Goal: Find specific page/section: Find specific page/section

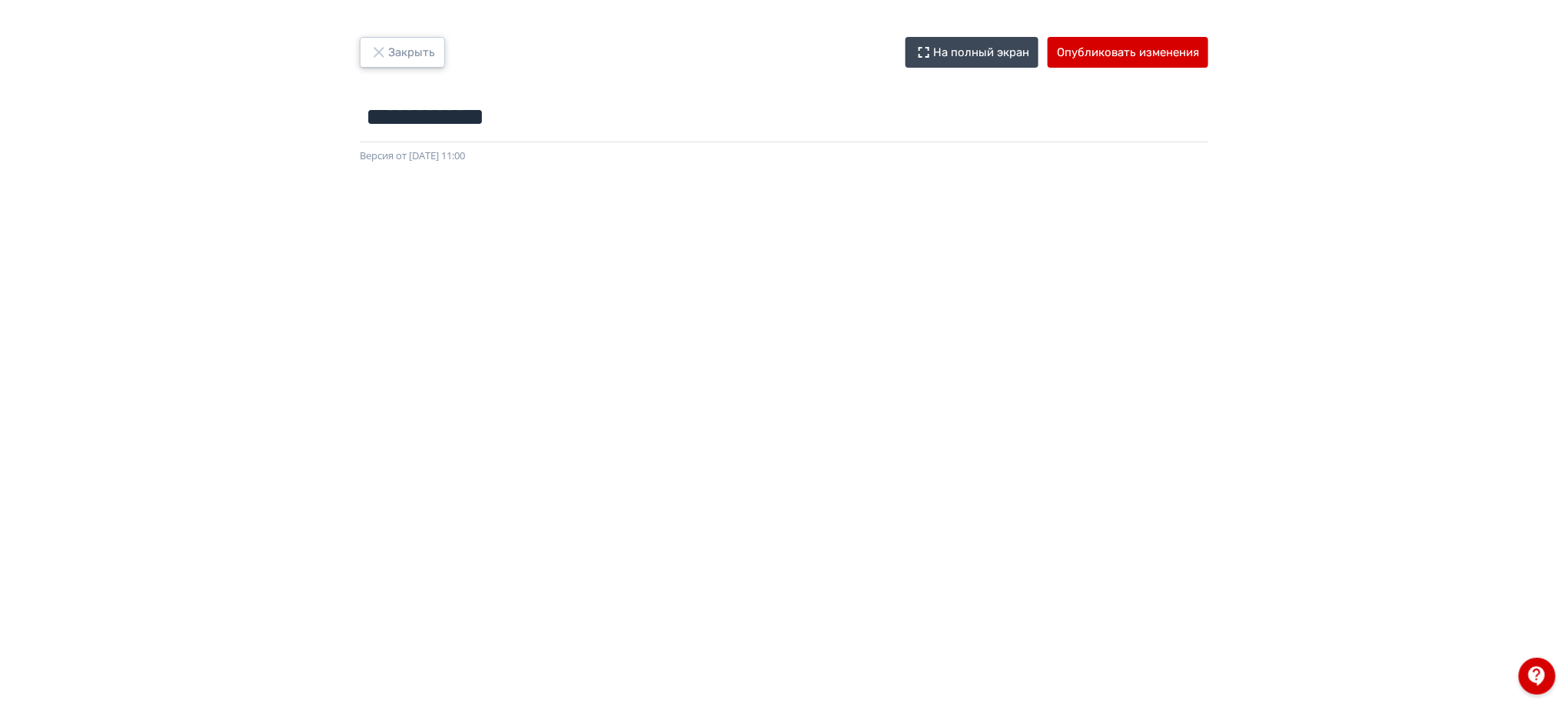
click at [366, 48] on button "Закрыть" at bounding box center [401, 52] width 85 height 31
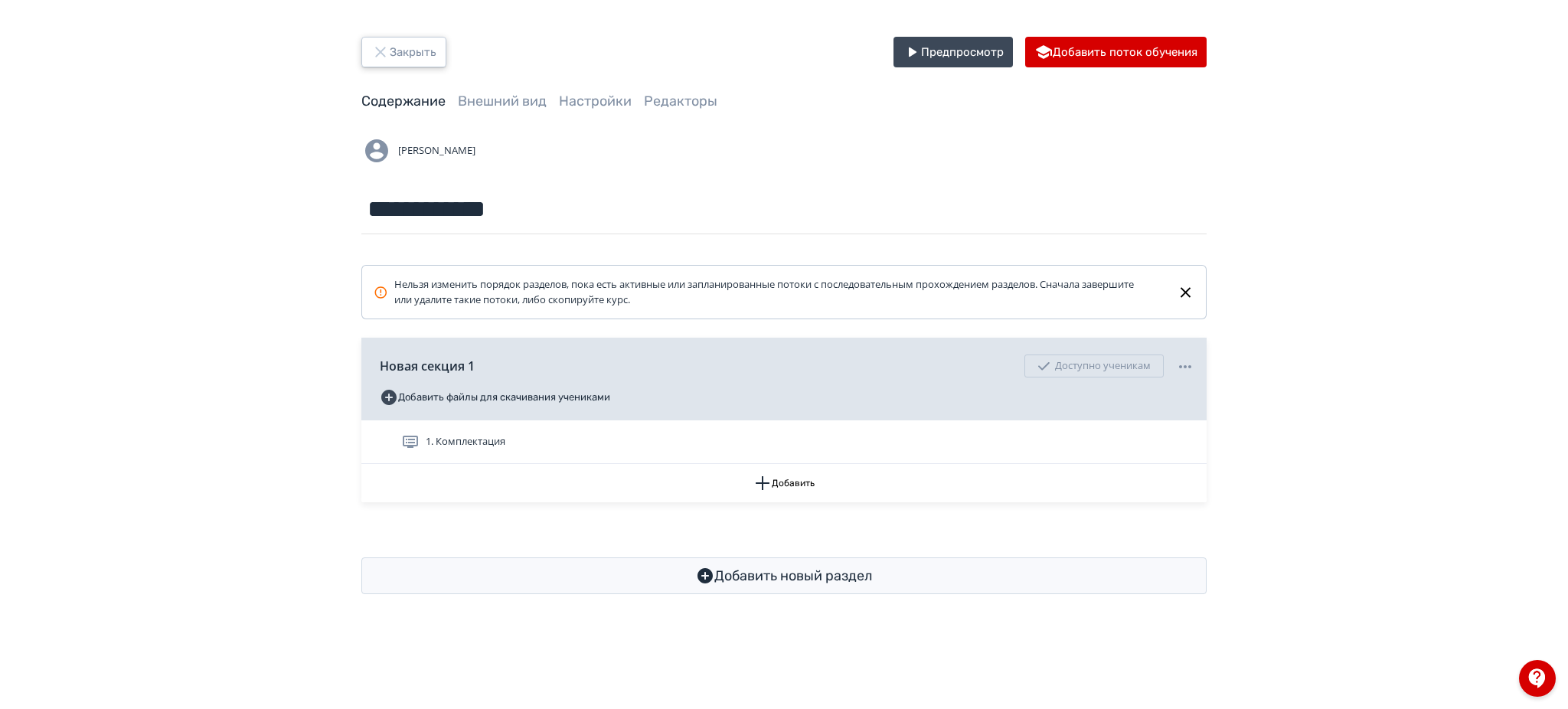
click at [421, 53] on button "Закрыть" at bounding box center [403, 52] width 85 height 31
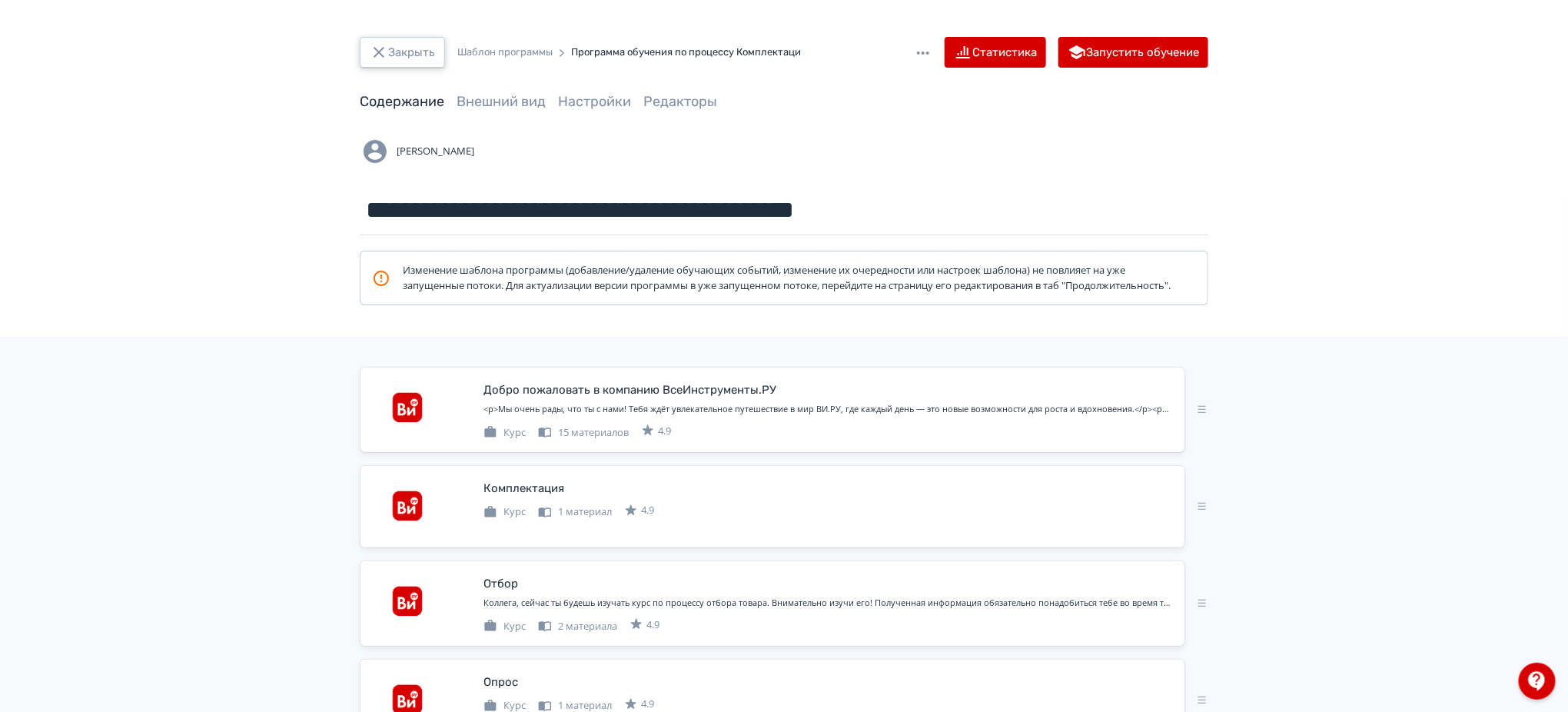
click at [409, 55] on button "Закрыть" at bounding box center [401, 52] width 85 height 31
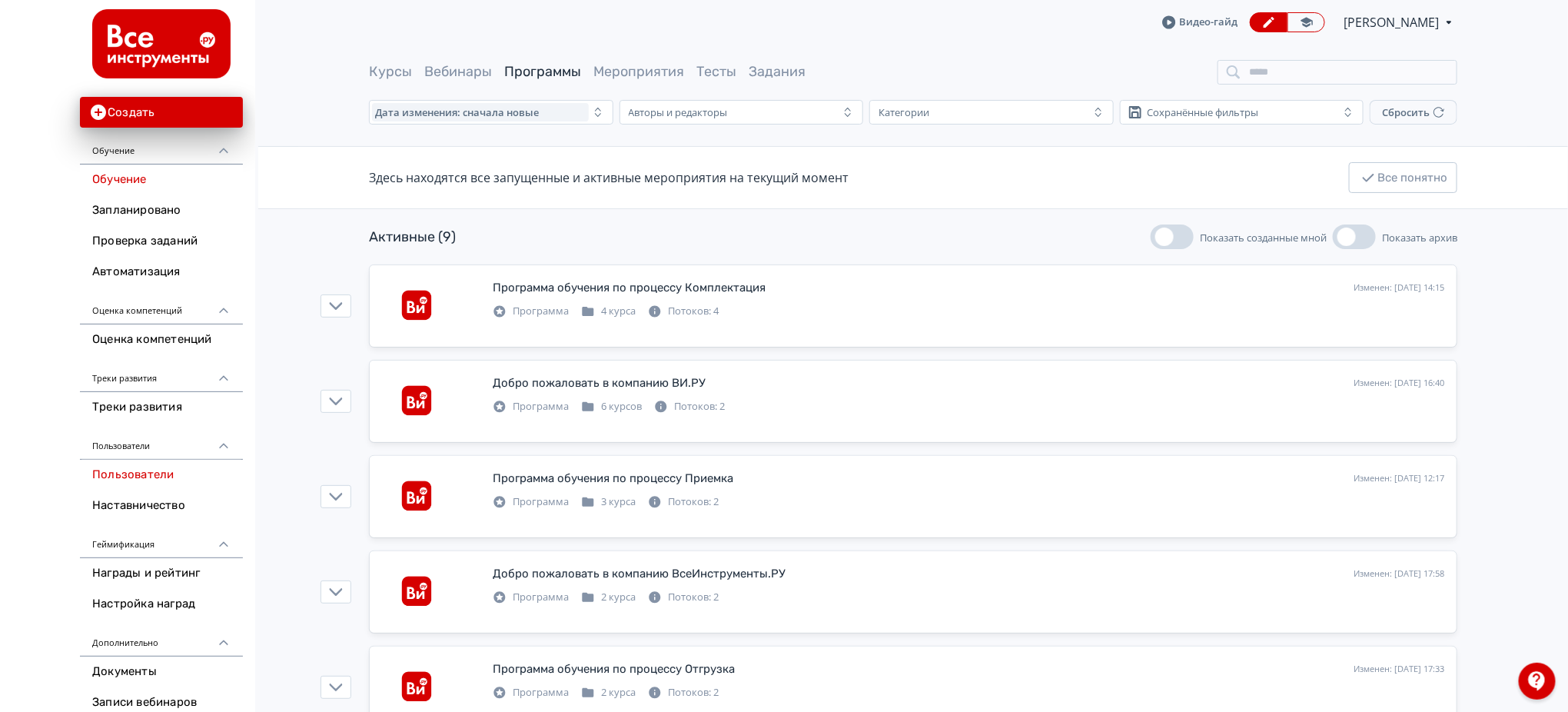
click at [116, 482] on link "Пользователи" at bounding box center [161, 474] width 163 height 31
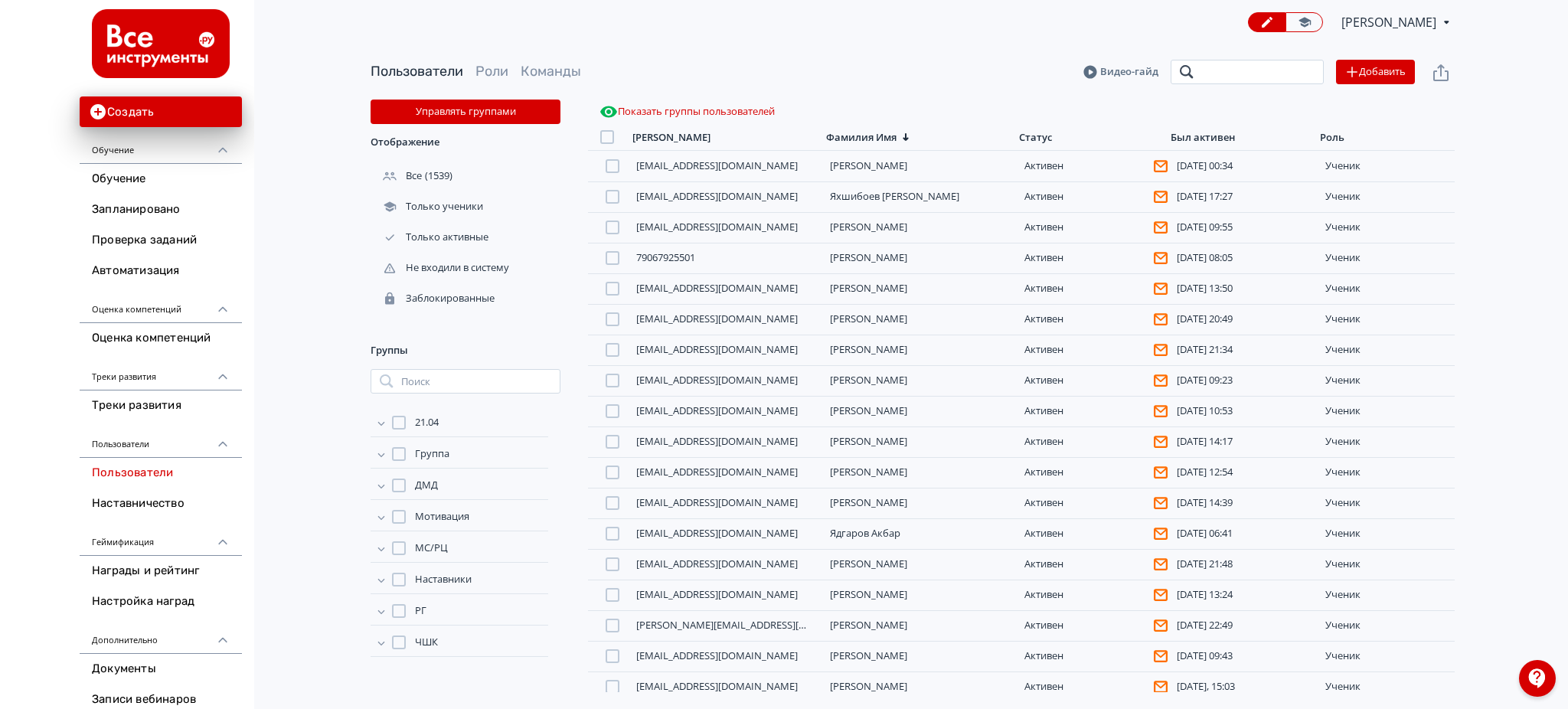
click at [1220, 68] on input "search" at bounding box center [1246, 72] width 153 height 24
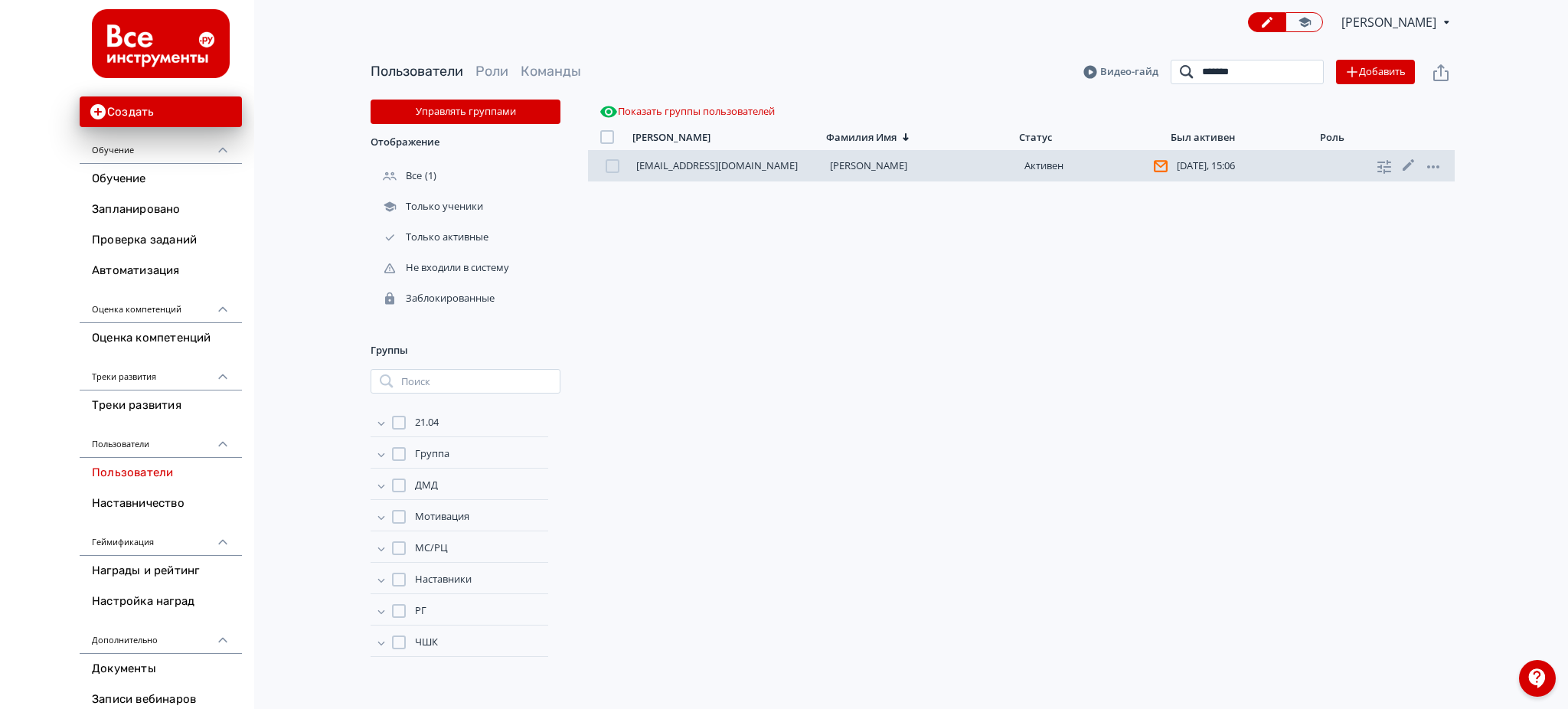
type input "*******"
click at [888, 170] on link "[PERSON_NAME]" at bounding box center [868, 164] width 77 height 14
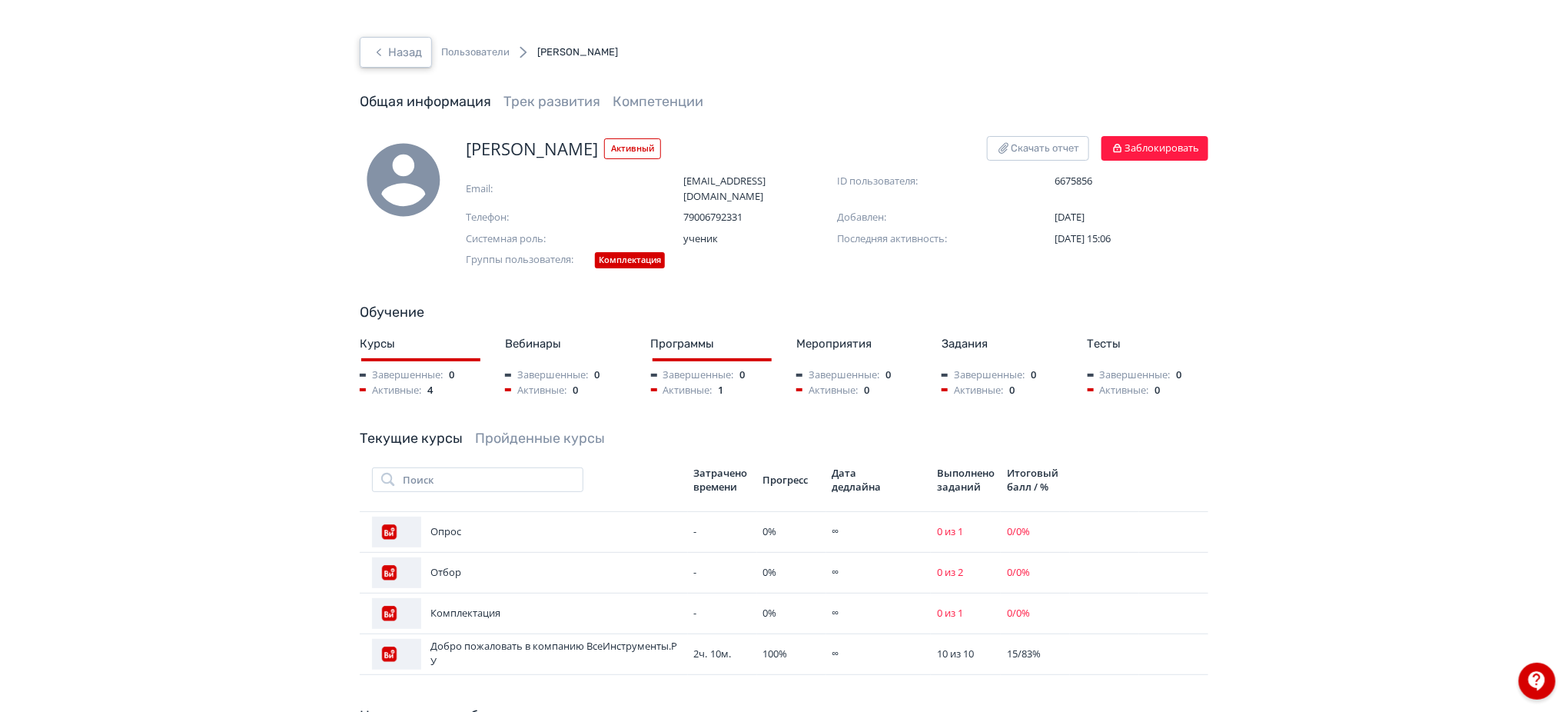
click at [398, 44] on button "Назад" at bounding box center [395, 52] width 72 height 31
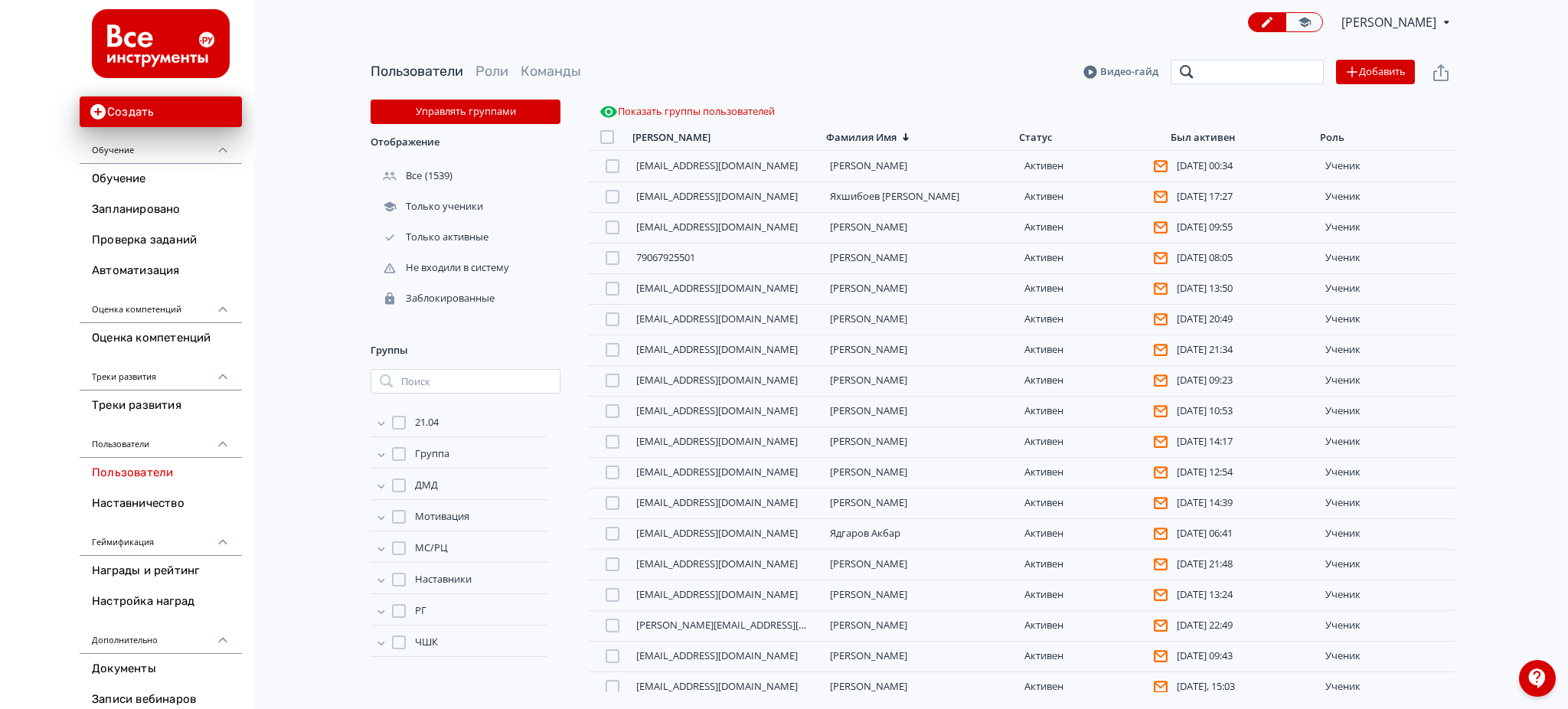
click at [1234, 69] on input "search" at bounding box center [1246, 72] width 153 height 24
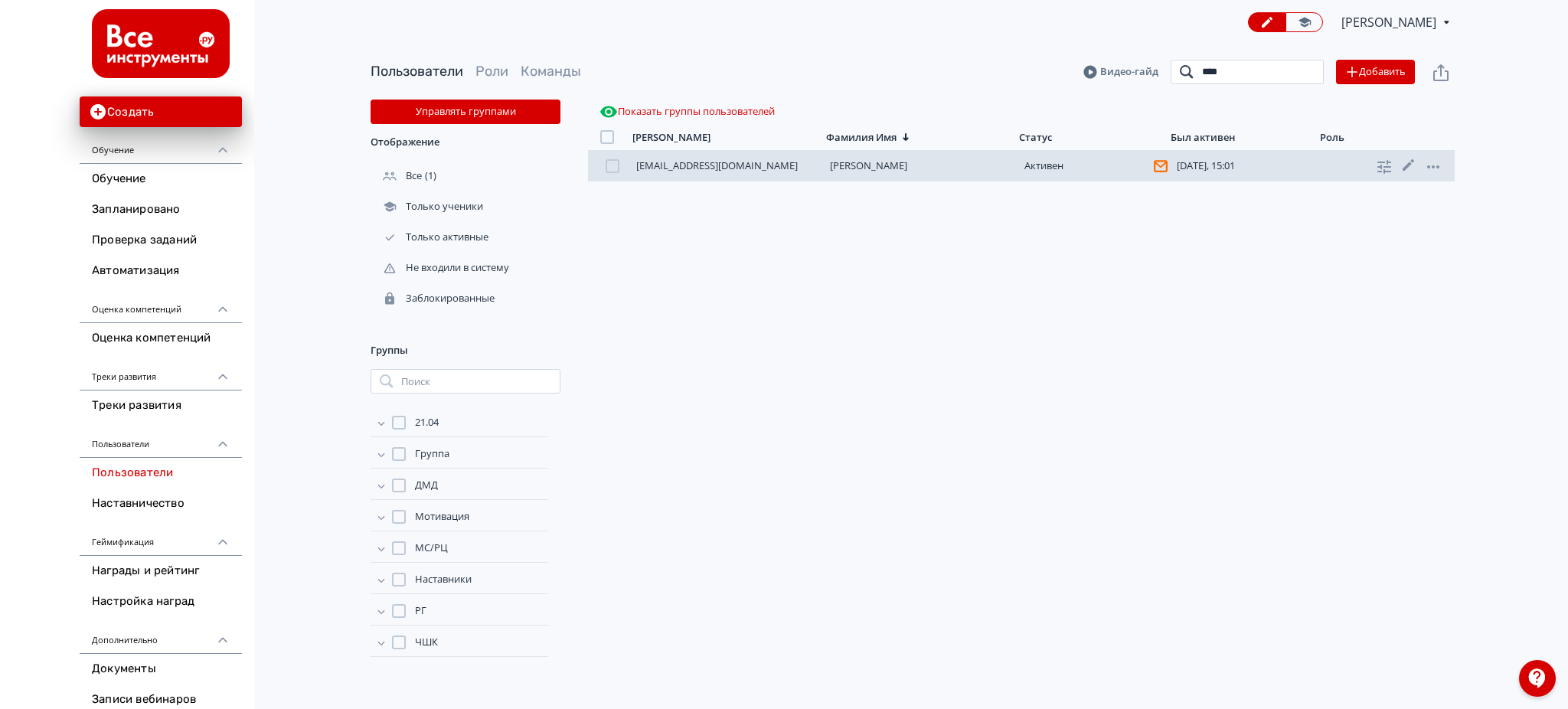
type input "****"
click at [907, 168] on link "[PERSON_NAME]" at bounding box center [868, 164] width 77 height 14
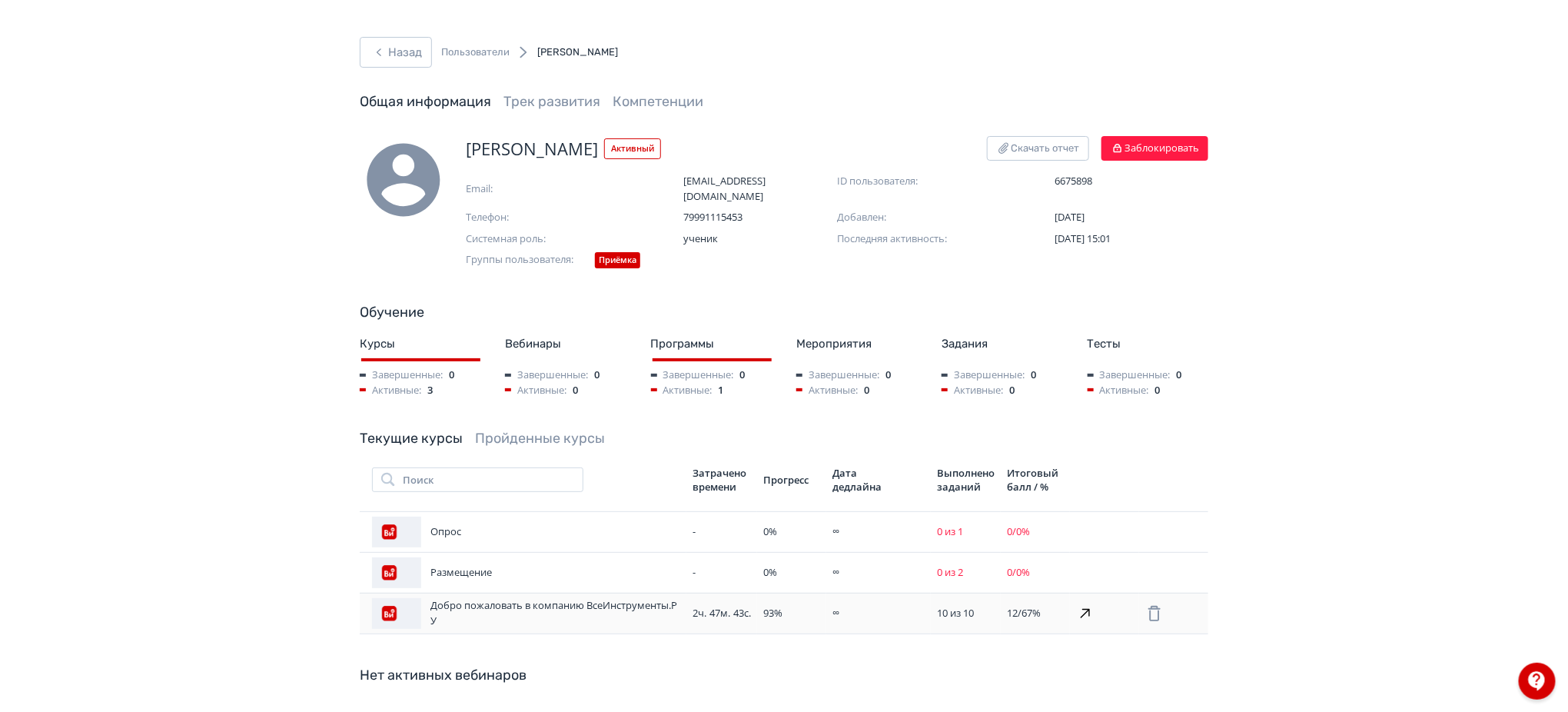
click at [772, 606] on span "93 %" at bounding box center [773, 612] width 20 height 14
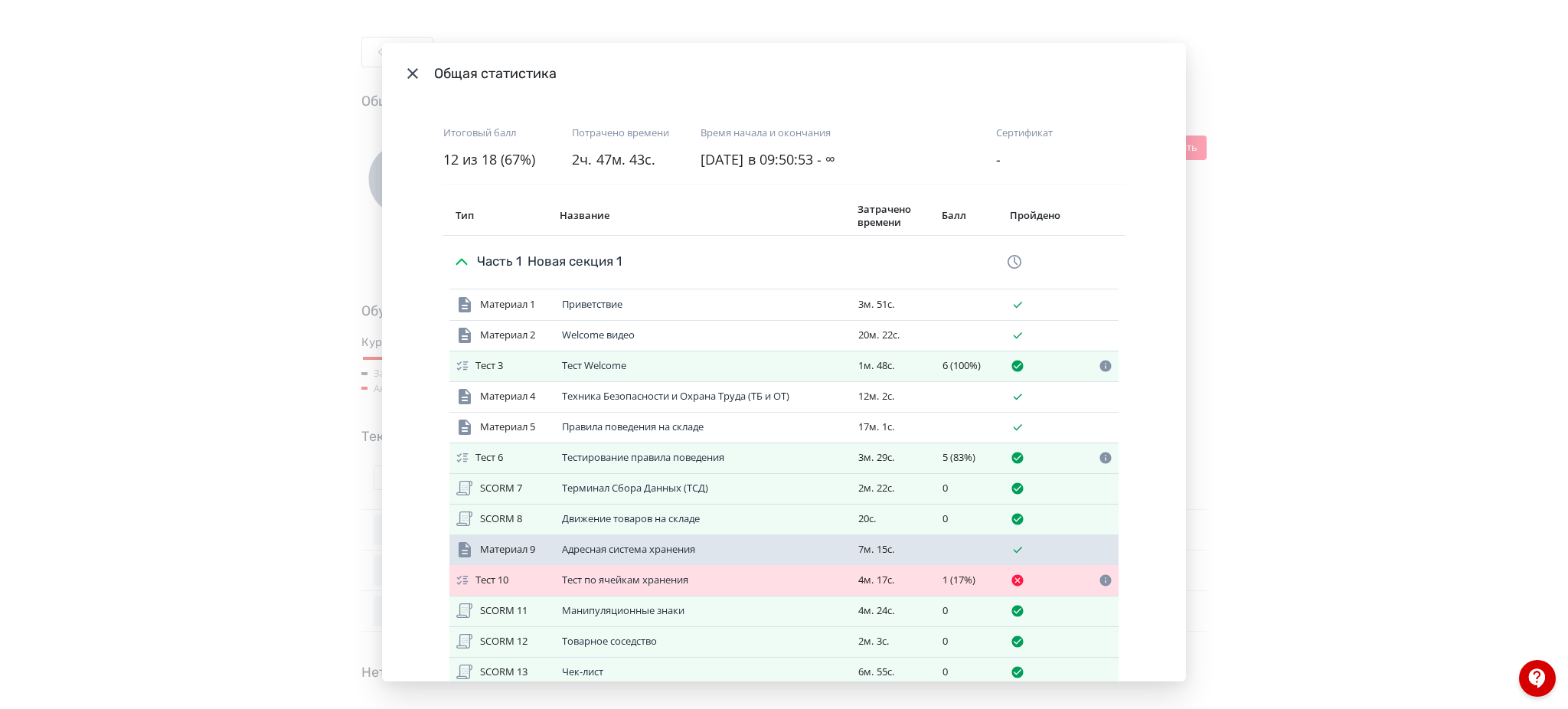
scroll to position [102, 0]
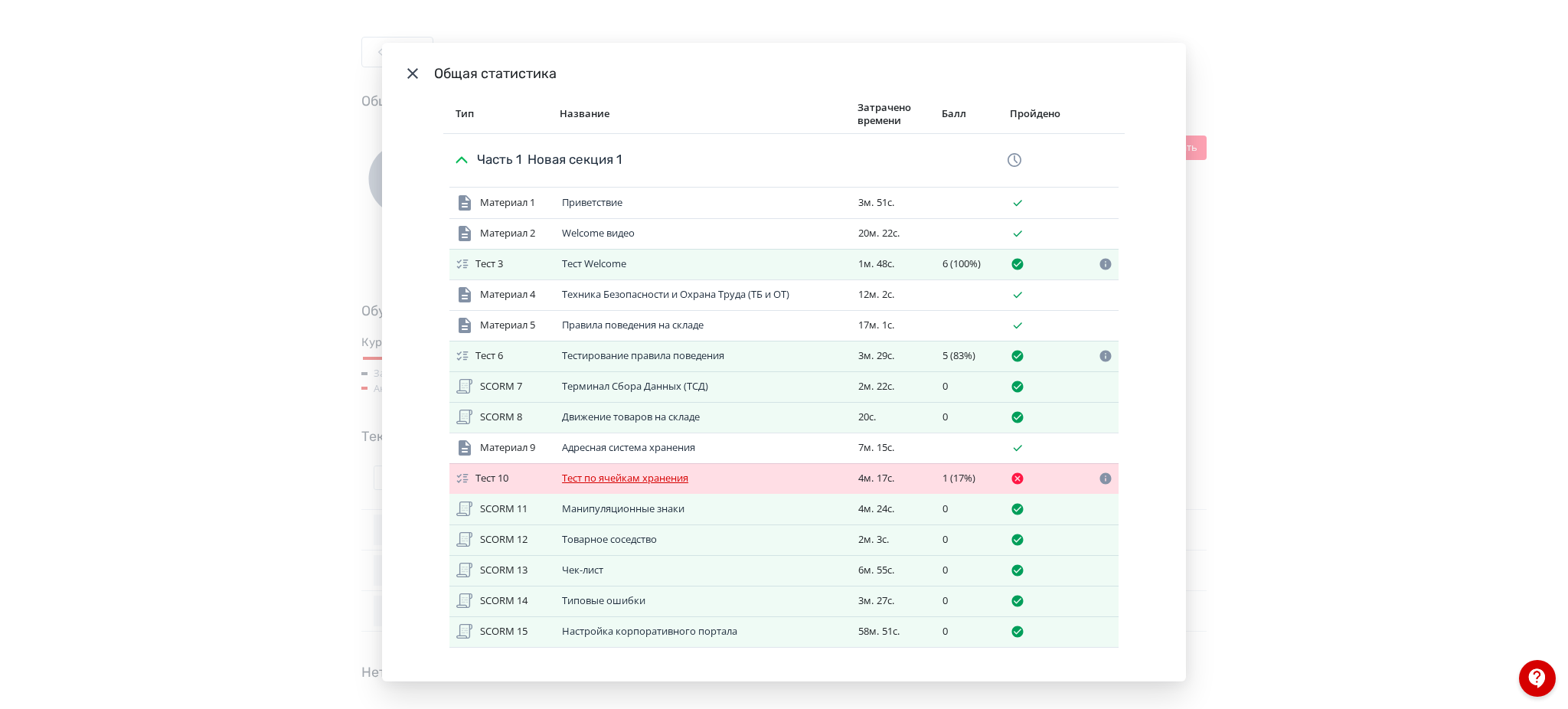
click at [622, 475] on link "Тест по ячейкам хранения" at bounding box center [625, 477] width 126 height 14
